Goal: Find contact information: Find contact information

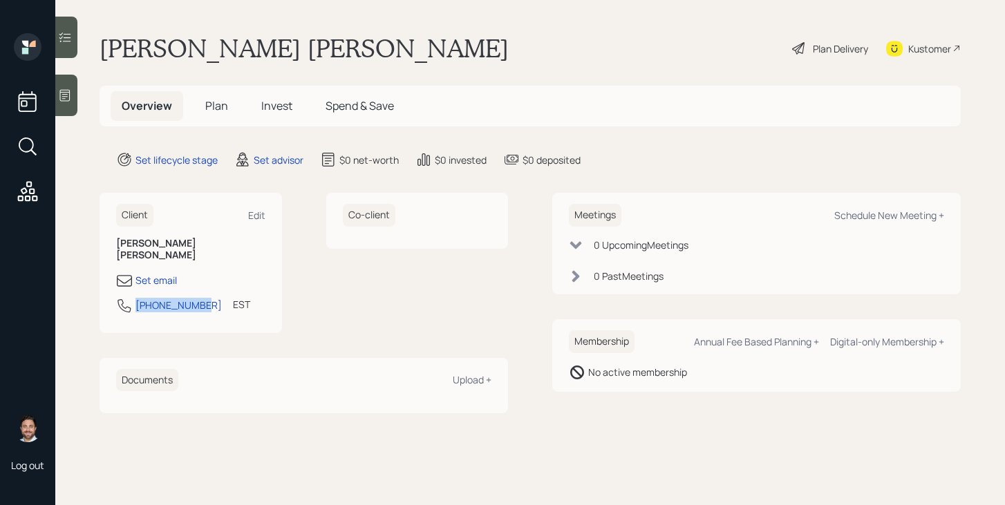
drag, startPoint x: 198, startPoint y: 297, endPoint x: 135, endPoint y: 295, distance: 63.7
click at [135, 297] on div "352-321-5847 EST Currently 1:27 PM" at bounding box center [190, 309] width 149 height 25
copy div "352-321-5847"
click at [936, 46] on div "Kustomer" at bounding box center [930, 48] width 43 height 15
click at [951, 44] on div "Kustomer" at bounding box center [923, 48] width 75 height 30
